Goal: Task Accomplishment & Management: Use online tool/utility

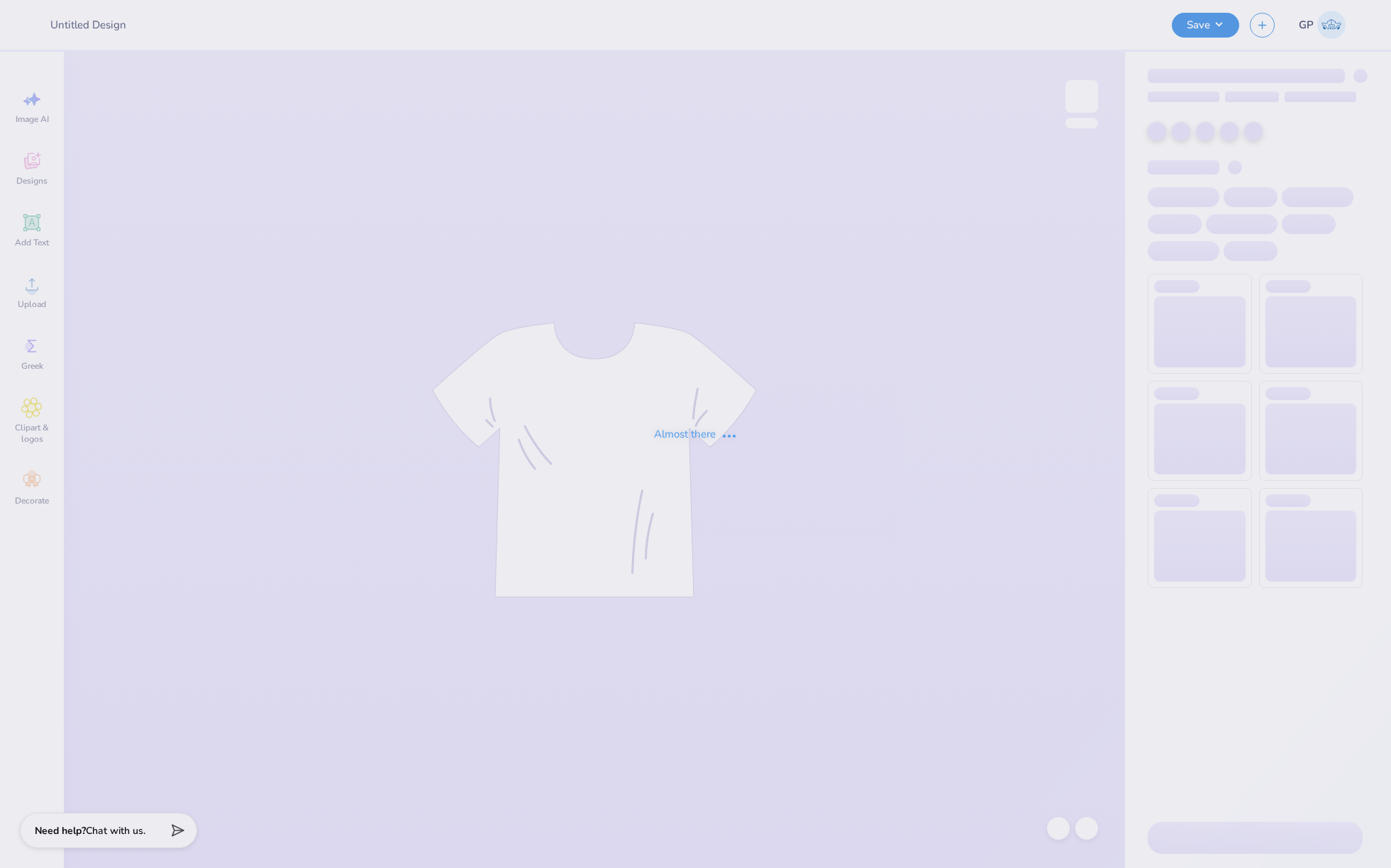
type input "Fall Merch Drop - [US_STATE] Rugby at The [GEOGRAPHIC_DATA][US_STATE]"
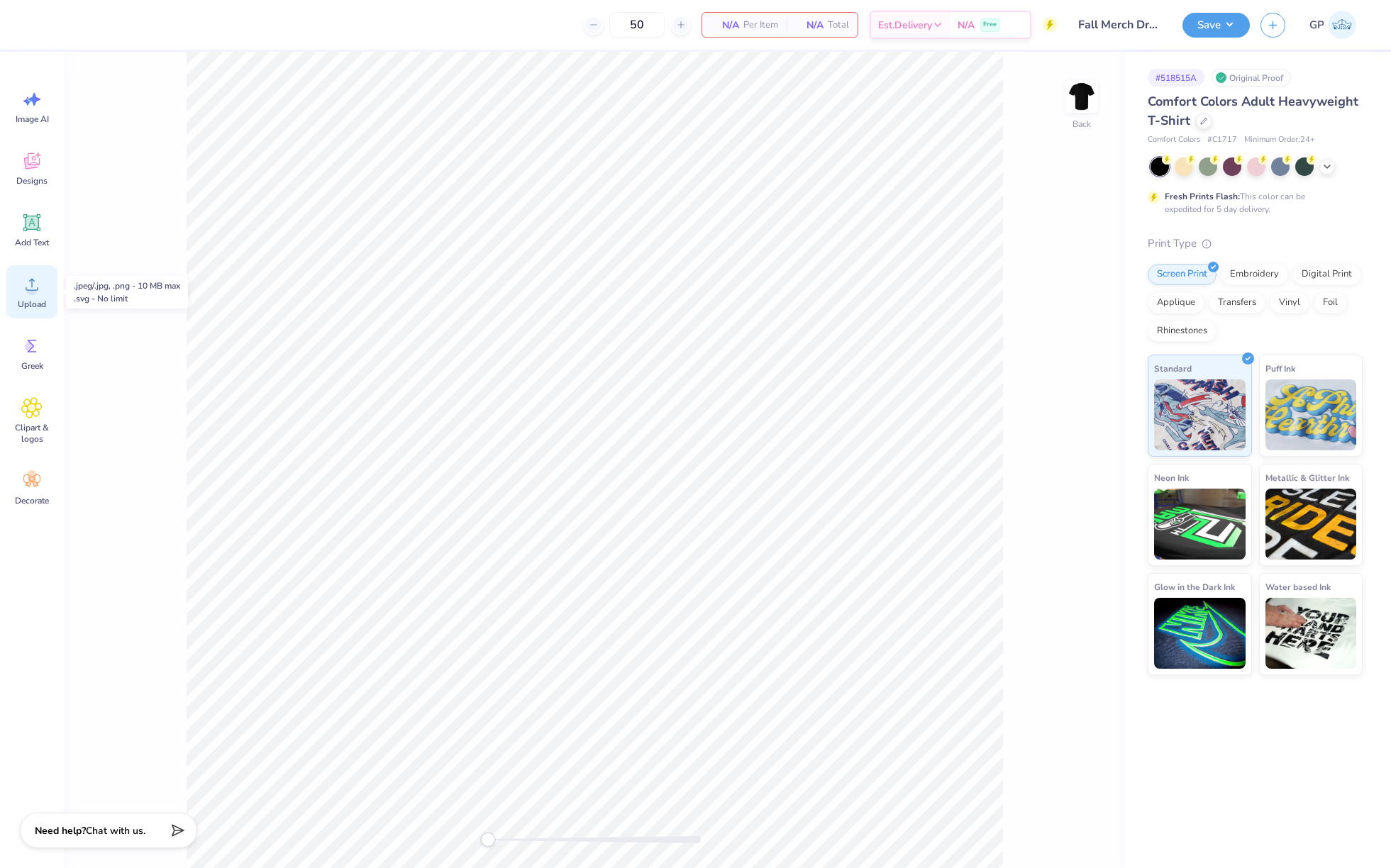
click at [36, 285] on icon at bounding box center [31, 284] width 21 height 21
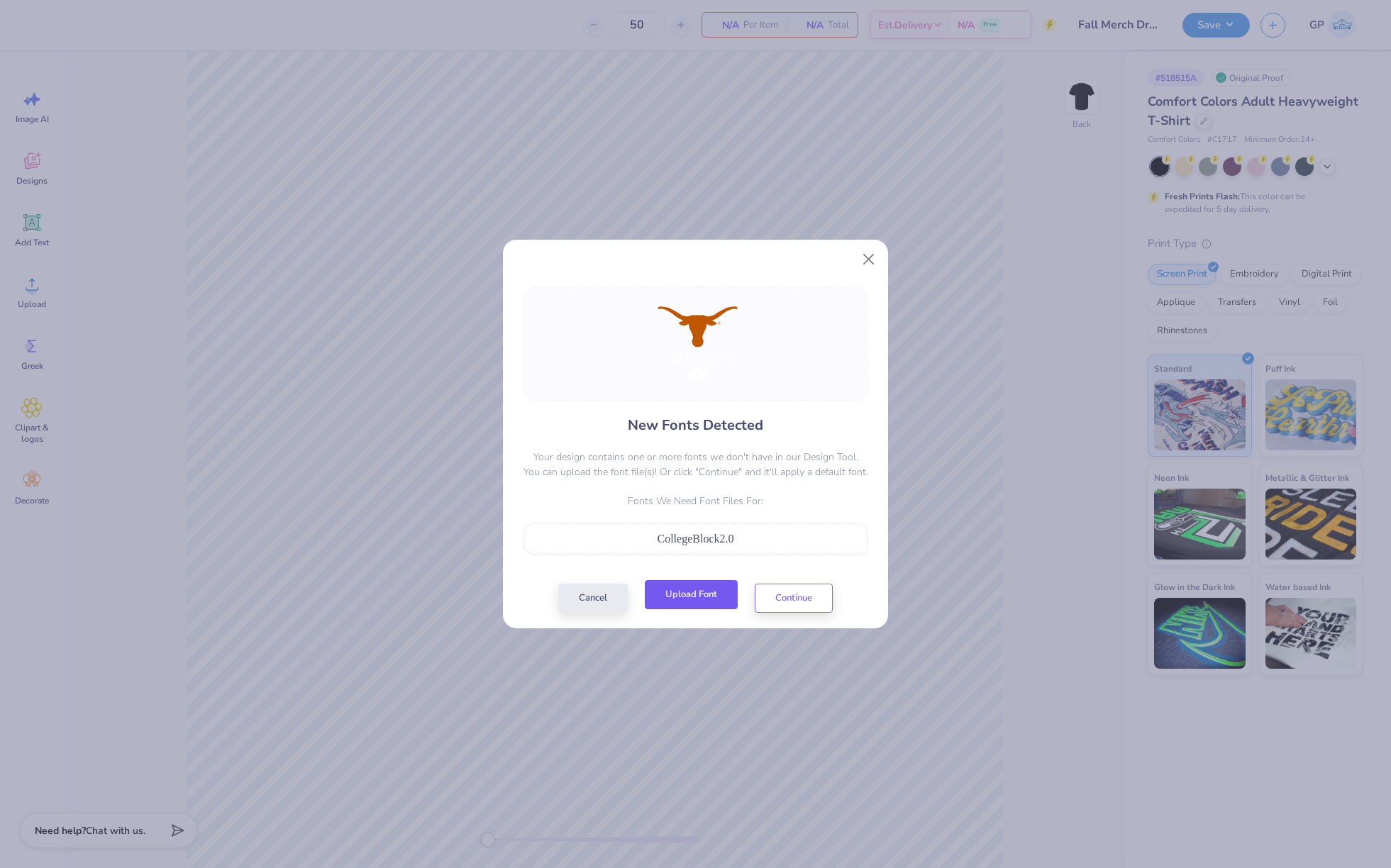
click at [685, 591] on button "Upload Font" at bounding box center [691, 594] width 93 height 29
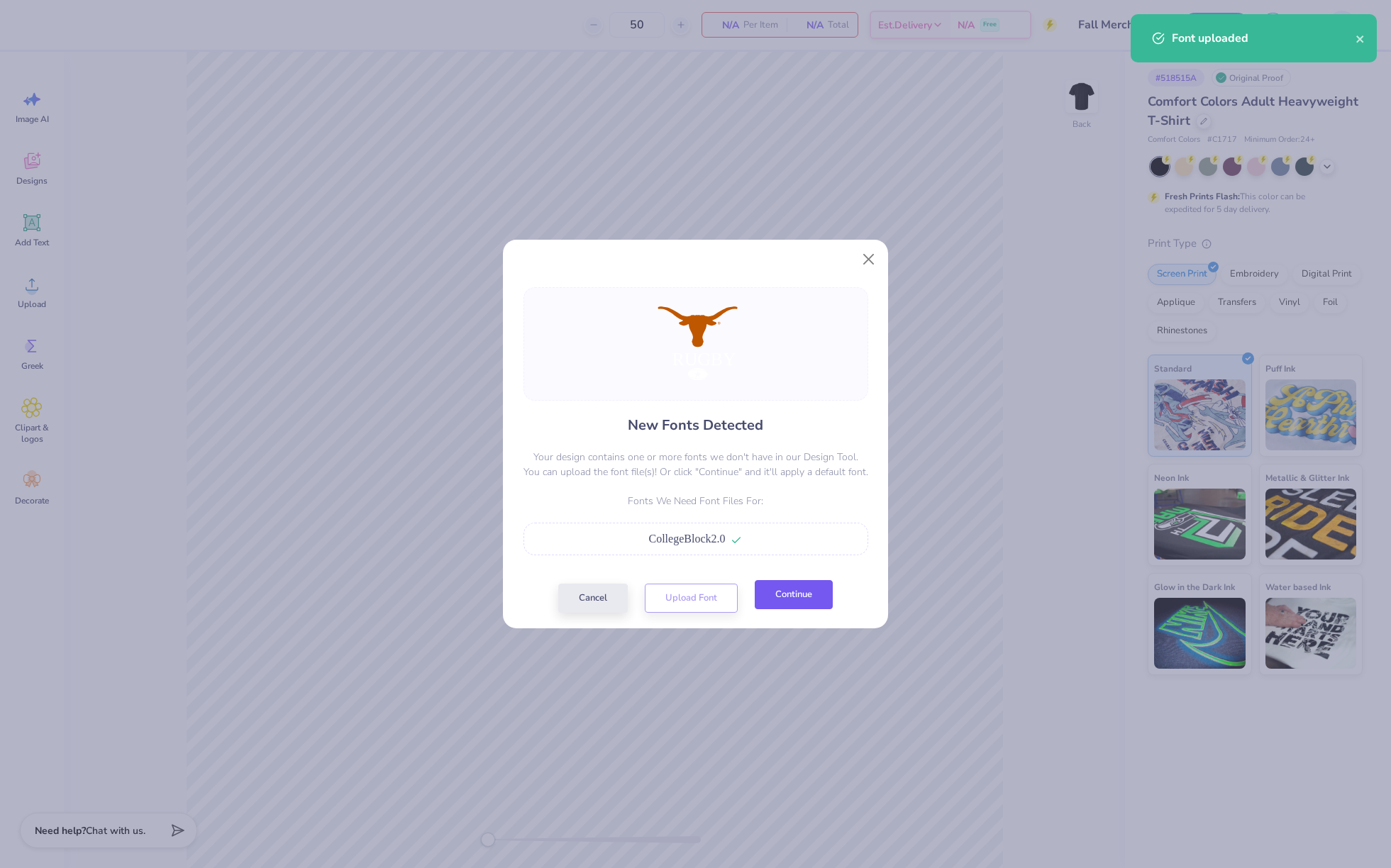
click at [784, 604] on button "Continue" at bounding box center [794, 594] width 78 height 29
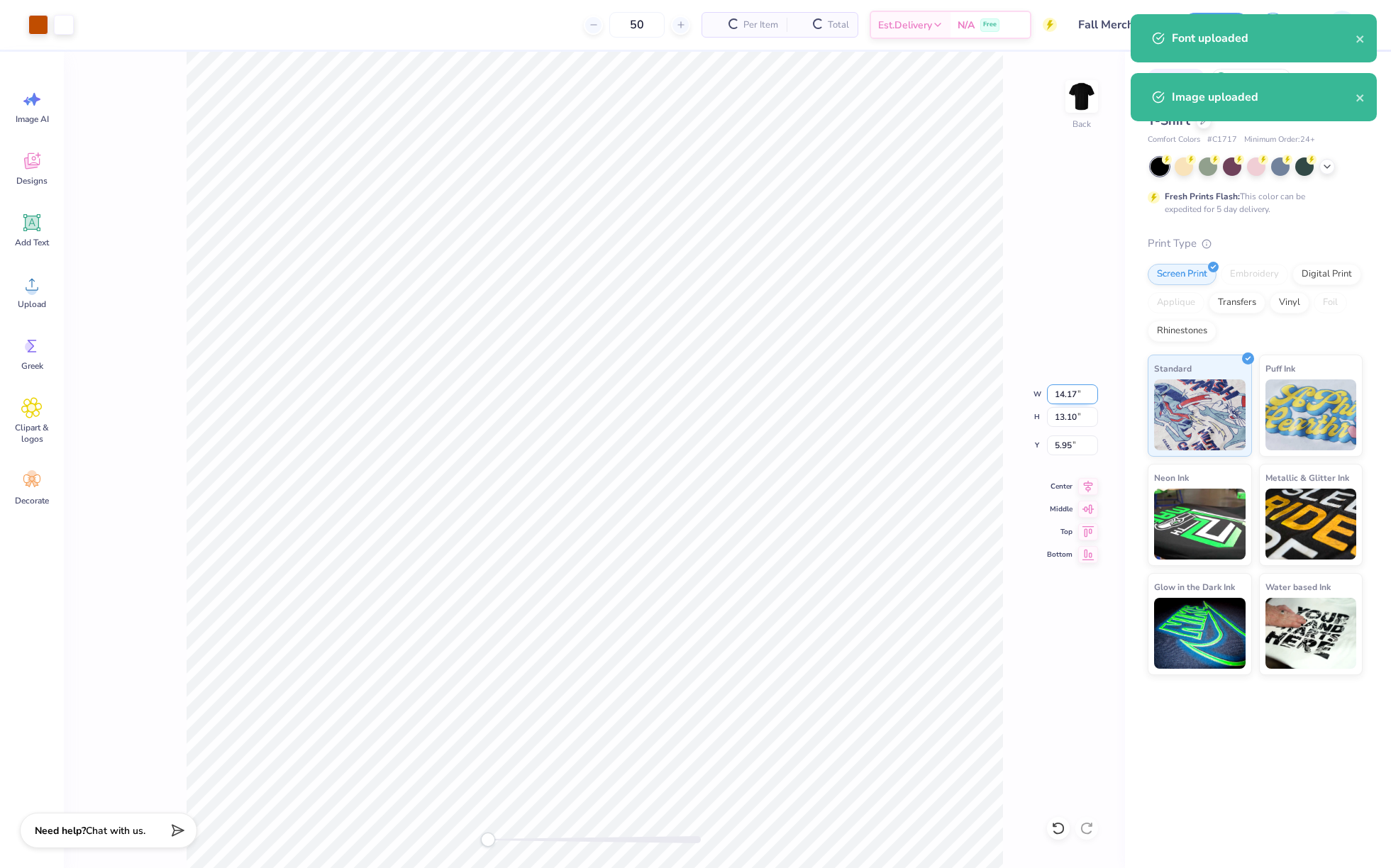
click at [1068, 396] on input "14.17" at bounding box center [1073, 395] width 51 height 20
type input "6"
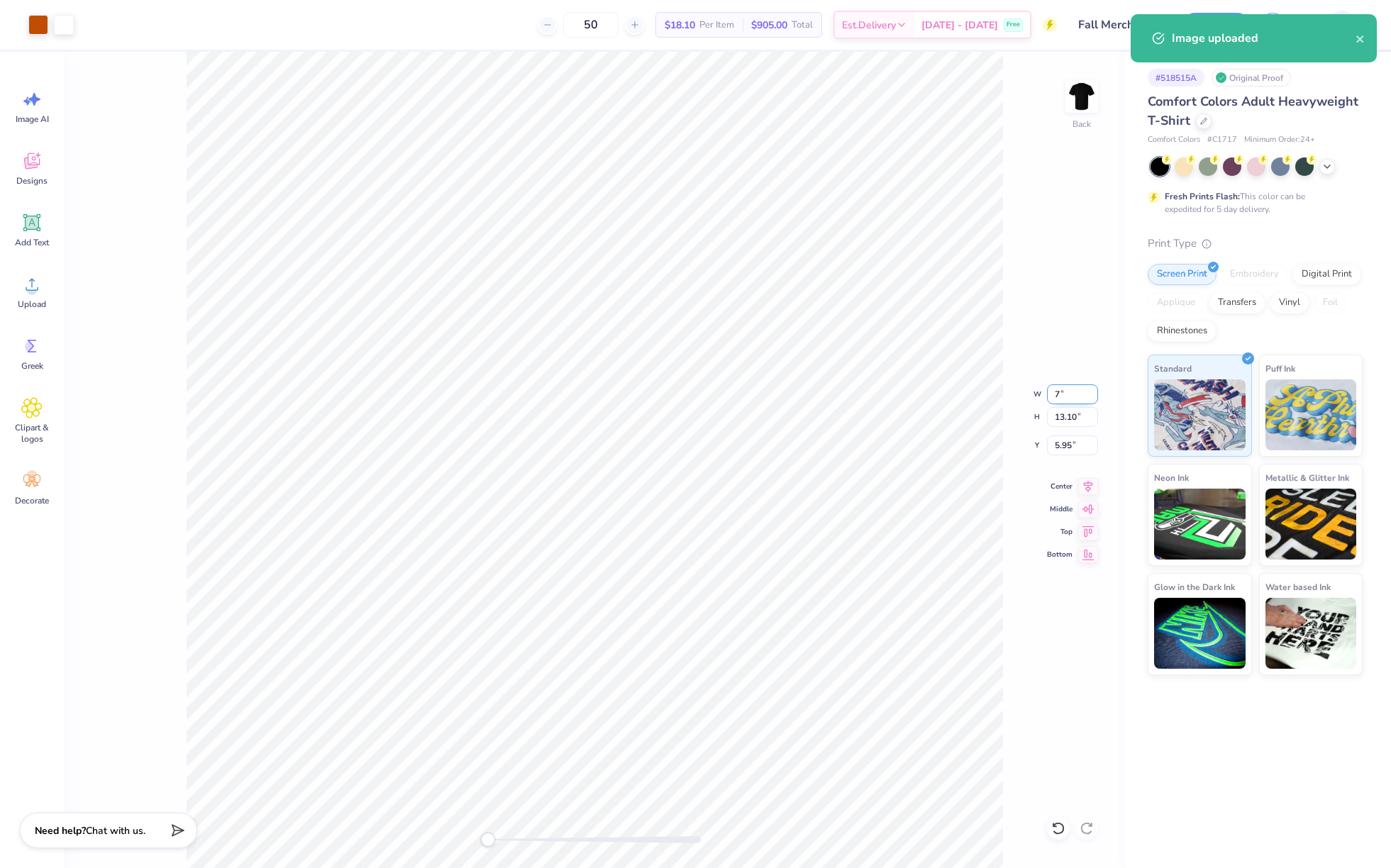
type input "7.00"
type input "6.47"
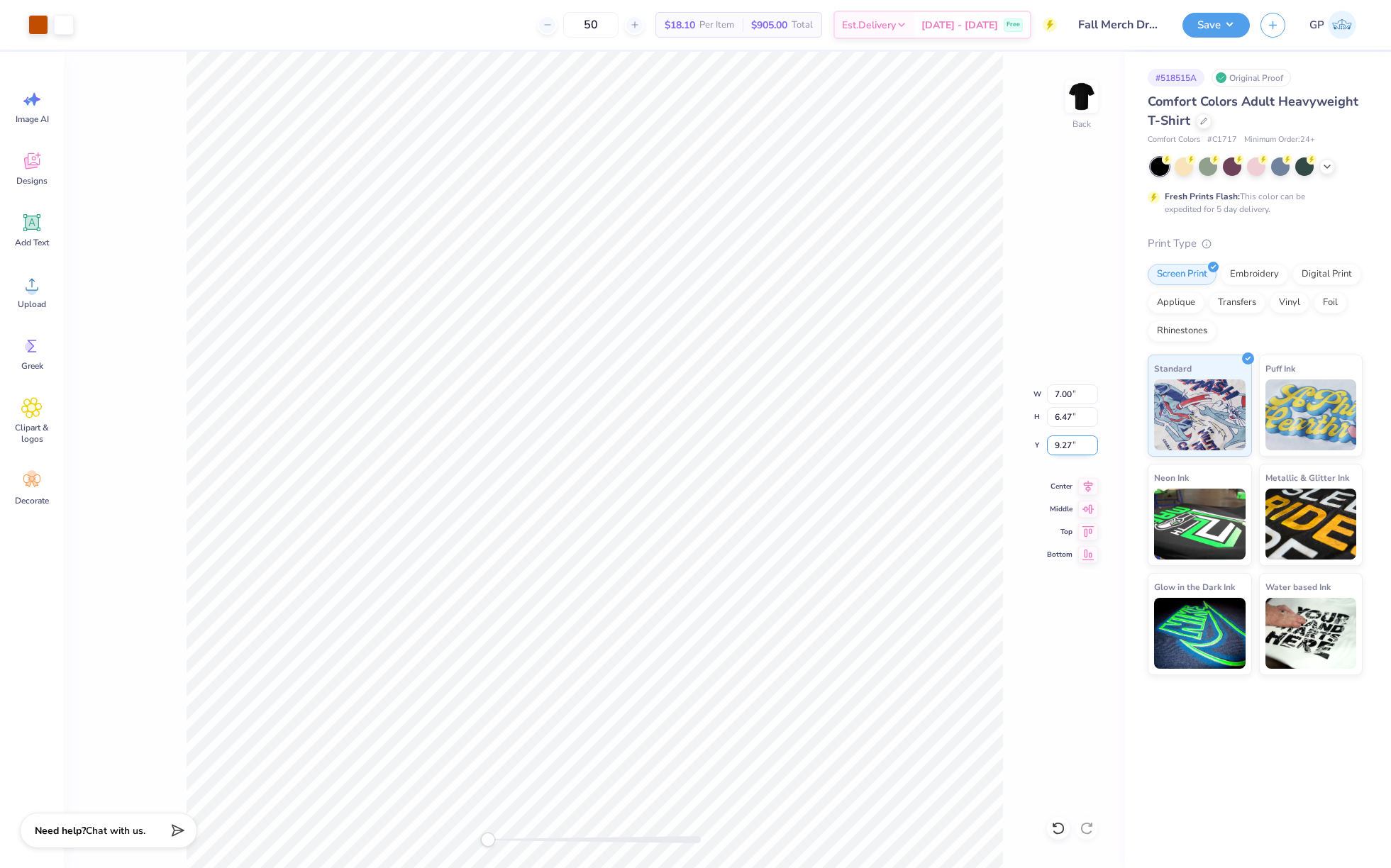
click at [1061, 439] on input "9.27" at bounding box center [1073, 446] width 51 height 20
type input "3.00"
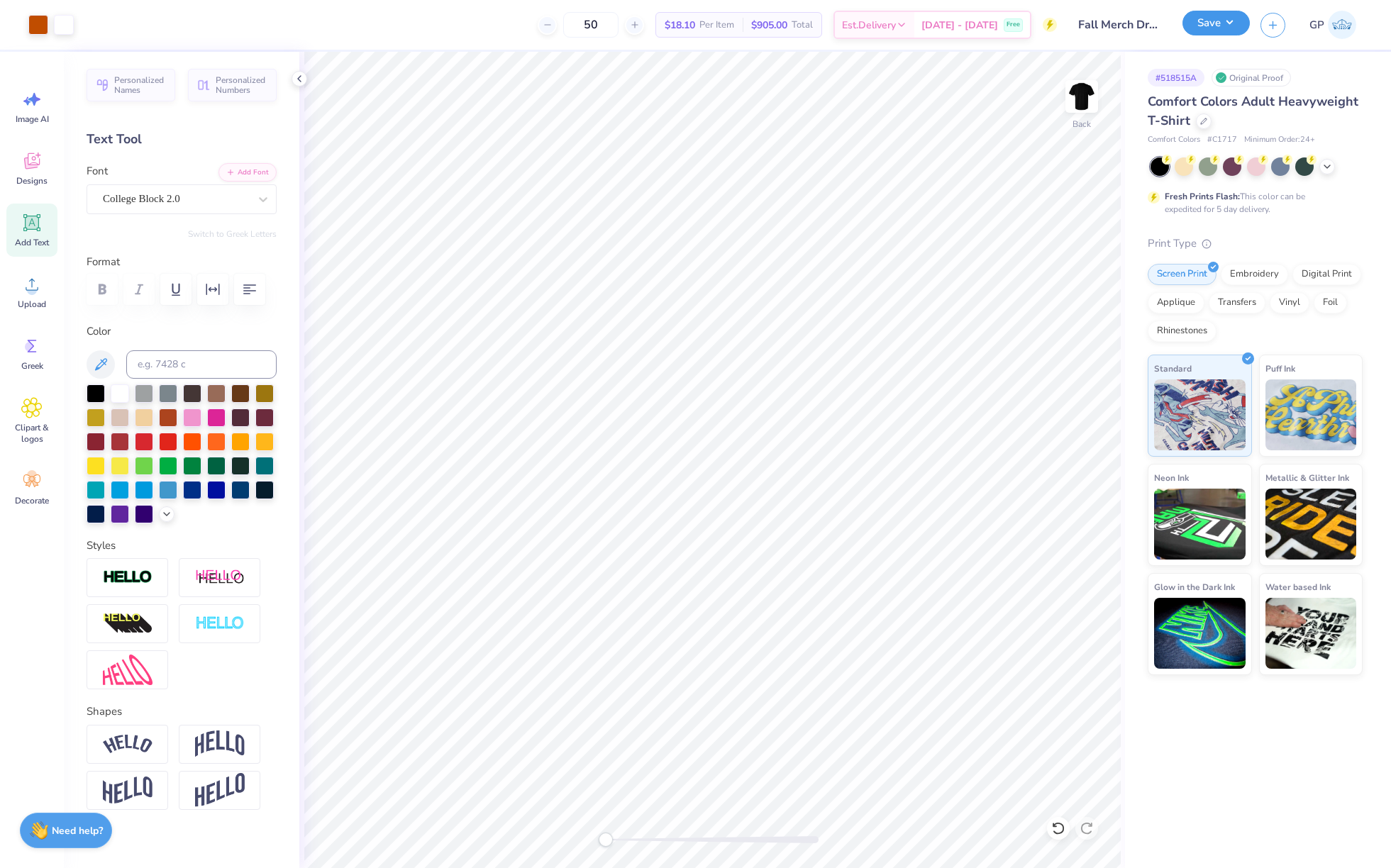
click at [1209, 17] on button "Save" at bounding box center [1217, 23] width 67 height 25
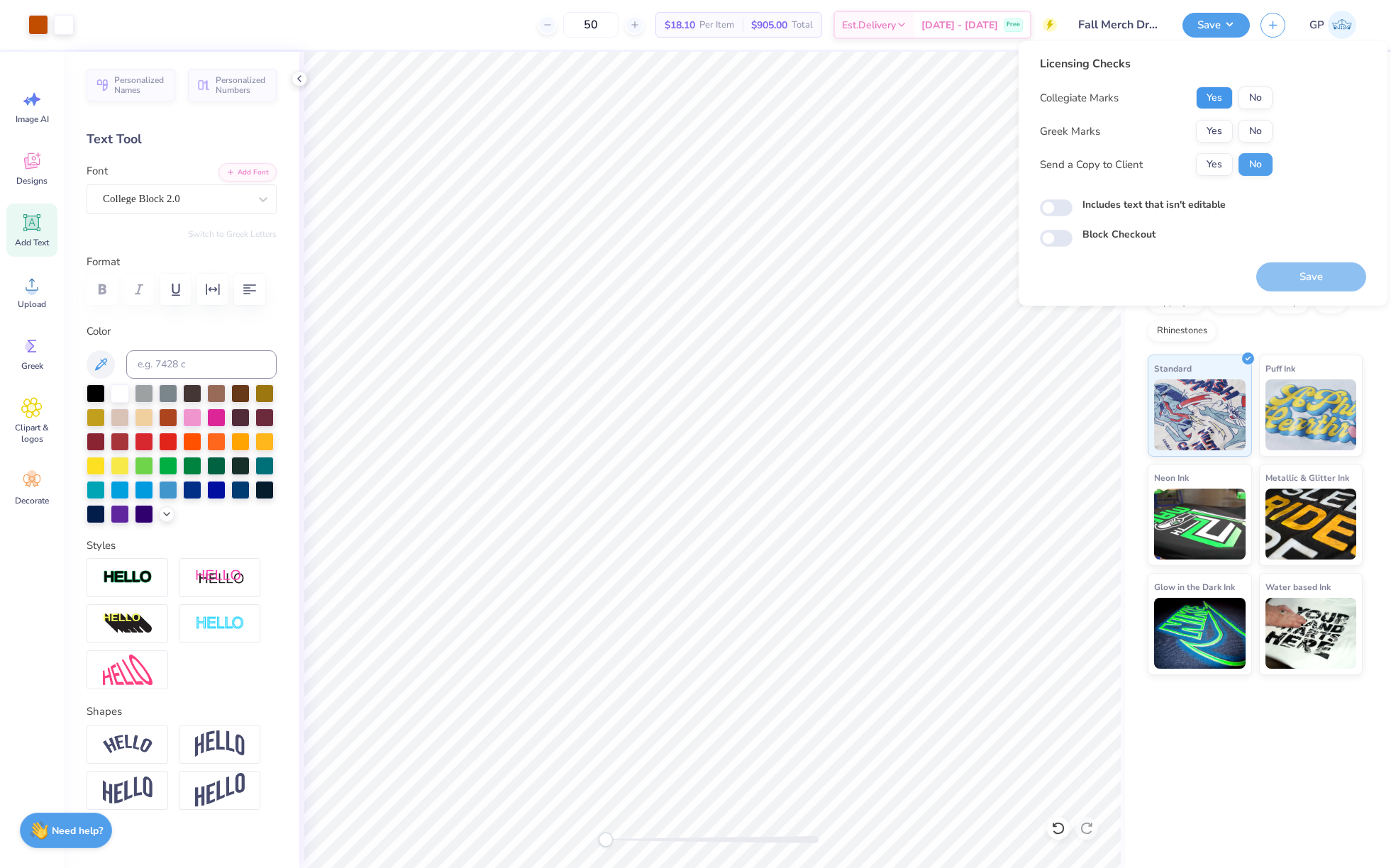
click at [1215, 105] on button "Yes" at bounding box center [1214, 98] width 36 height 23
click at [1258, 132] on button "No" at bounding box center [1255, 130] width 34 height 23
click at [1277, 274] on button "Save" at bounding box center [1311, 277] width 110 height 29
